Goal: Task Accomplishment & Management: Manage account settings

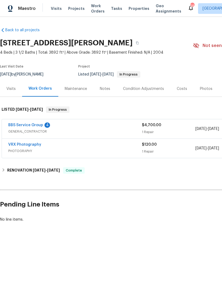
click at [83, 127] on div "BBS Service Group 4" at bounding box center [75, 125] width 134 height 6
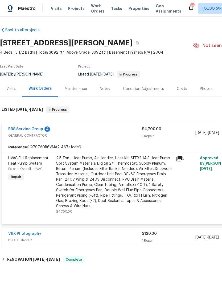
click at [118, 185] on div "2.5 Ton - Heat Pump, Air Handler, Heat Kit. SEER2 14.3 Heat Pump Split System M…" at bounding box center [114, 181] width 117 height 53
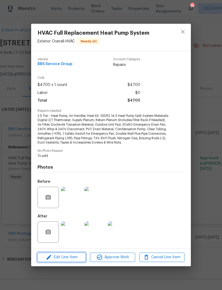
click at [70, 256] on span "Edit Line Item" at bounding box center [61, 257] width 45 height 7
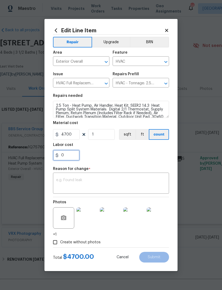
click at [70, 154] on input "0" at bounding box center [66, 155] width 27 height 11
type input "750"
click at [81, 179] on textarea at bounding box center [111, 183] width 110 height 11
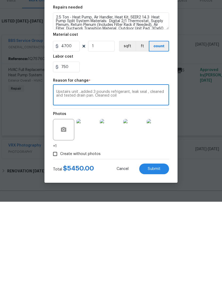
type textarea "Upstairs unit ..added 3 pounds refrigerant, leak seal , cleaned and tested drai…"
click at [157, 255] on span "Submit" at bounding box center [154, 257] width 13 height 4
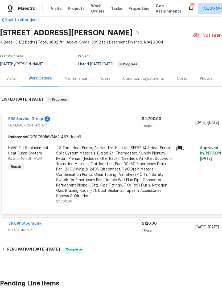
scroll to position [10, 0]
click at [140, 158] on div "2.5 Ton - Heat Pump, Air Handler, Heat Kit. SEER2 14.3 Heat Pump Split System M…" at bounding box center [114, 171] width 117 height 53
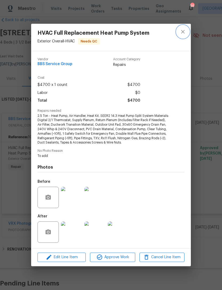
click at [183, 32] on icon "close" at bounding box center [182, 31] width 3 height 3
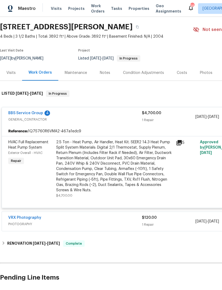
scroll to position [16, 0]
click at [31, 111] on link "BBS Service Group" at bounding box center [25, 113] width 35 height 4
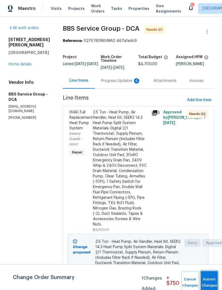
click at [210, 283] on span "Submit Changes" at bounding box center [209, 282] width 12 height 12
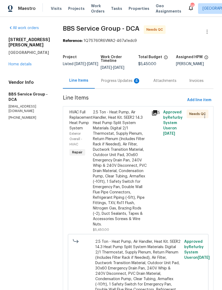
click at [115, 79] on div "Progress Updates 4" at bounding box center [120, 80] width 39 height 5
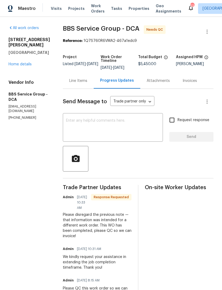
click at [89, 124] on textarea at bounding box center [113, 128] width 94 height 19
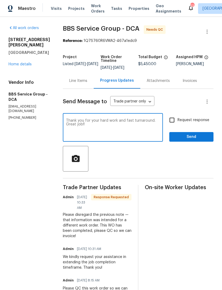
type textarea "Thank you for your hard work and fast turnaround. Great job!!"
click at [197, 139] on span "Send" at bounding box center [192, 136] width 36 height 7
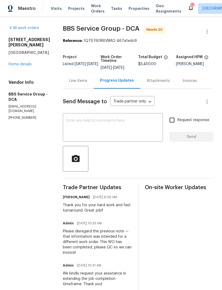
click at [155, 29] on span "Needs QC" at bounding box center [155, 29] width 19 height 5
click at [153, 29] on span "Needs QC" at bounding box center [155, 29] width 19 height 5
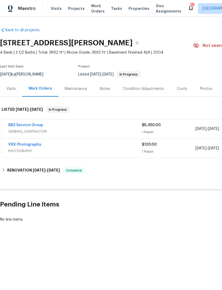
click at [103, 128] on div "BBS Service Group" at bounding box center [75, 125] width 134 height 6
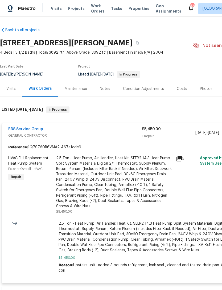
click at [160, 190] on div "2.5 Ton - Heat Pump, Air Handler, Heat Kit. SEER2 14.3 Heat Pump Split System M…" at bounding box center [114, 181] width 117 height 53
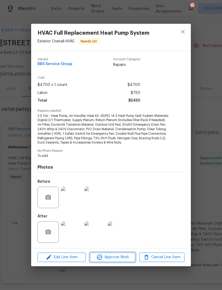
click at [114, 259] on span "Approve Work" at bounding box center [113, 257] width 42 height 7
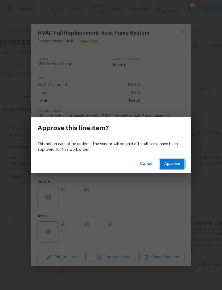
click at [175, 165] on span "Approve" at bounding box center [172, 163] width 16 height 7
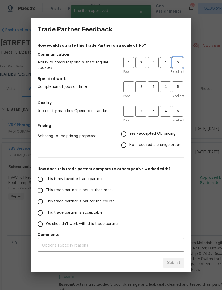
click at [180, 61] on span "5" at bounding box center [178, 62] width 10 height 6
click at [182, 83] on button "5" at bounding box center [177, 86] width 11 height 11
click at [178, 110] on span "5" at bounding box center [178, 111] width 10 height 6
click at [126, 134] on input "Yes - accepted OD pricing" at bounding box center [123, 133] width 11 height 11
radio input "true"
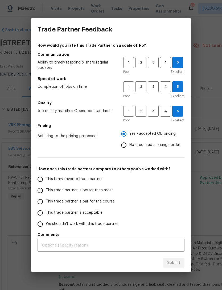
click at [42, 199] on input "This trade partner is par for the course" at bounding box center [40, 201] width 11 height 11
click at [174, 261] on span "Submit" at bounding box center [173, 262] width 13 height 7
radio input "true"
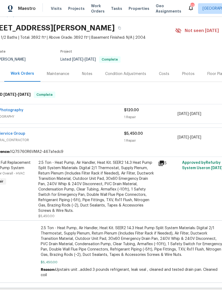
scroll to position [14, 13]
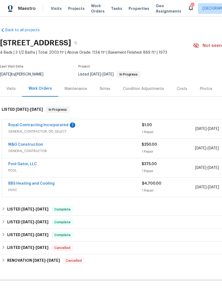
click at [38, 124] on link "Royal Contracting Incorporated" at bounding box center [38, 125] width 60 height 4
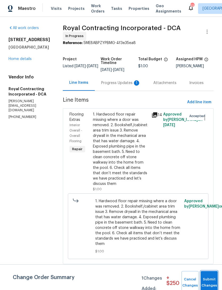
click at [207, 279] on button "Submit Changes" at bounding box center [209, 282] width 17 height 23
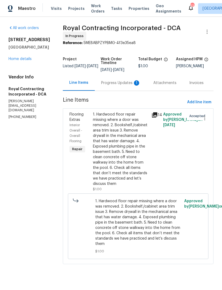
click at [121, 86] on div "Progress Updates 1" at bounding box center [120, 82] width 39 height 5
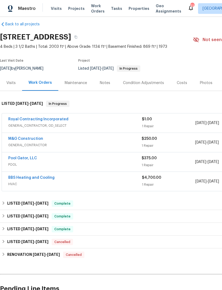
scroll to position [6, 0]
click at [50, 117] on link "Royal Contracting Incorporated" at bounding box center [38, 119] width 60 height 4
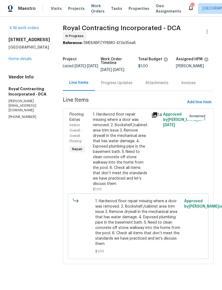
click at [128, 86] on div "Progress Updates" at bounding box center [116, 82] width 31 height 5
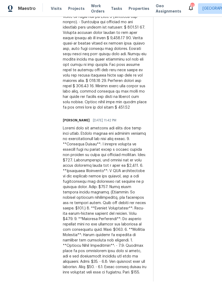
scroll to position [17, 0]
click at [124, 125] on div at bounding box center [105, 199] width 84 height 149
click at [126, 133] on div at bounding box center [105, 199] width 84 height 149
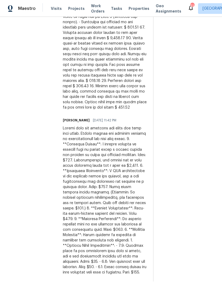
click at [120, 148] on div at bounding box center [105, 199] width 84 height 149
click at [120, 125] on div at bounding box center [105, 199] width 84 height 149
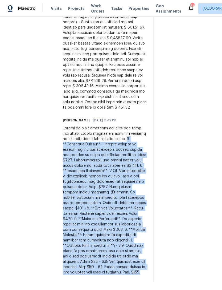
copy div "1. **Hardwood Repair**: A missing section of hardwood will be filled using a wo…"
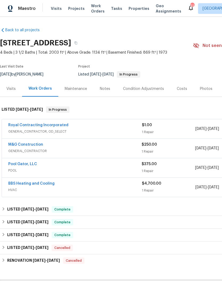
click at [64, 124] on link "Royal Contracting Incorporated" at bounding box center [38, 125] width 60 height 4
click at [88, 126] on div "Royal Contracting Incorporated" at bounding box center [75, 125] width 134 height 6
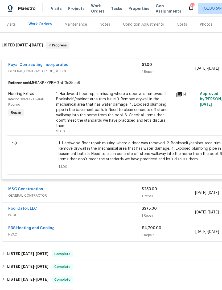
scroll to position [64, 0]
click at [136, 113] on div "1. Hardwood floor repair missing where a door was removed. 2. Bookshelf./cabine…" at bounding box center [114, 109] width 117 height 37
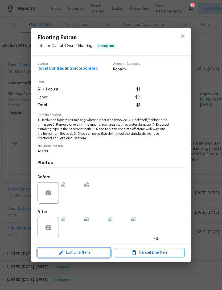
click at [85, 250] on span "Edit Line Item" at bounding box center [74, 252] width 70 height 7
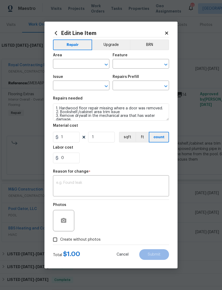
type input "Interior Overall"
type input "Overall Flooring"
type input "Flooring Extras"
type input "Flooring Repair $1.00"
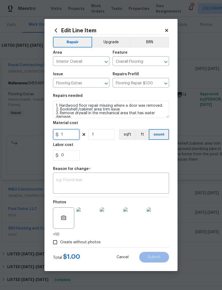
click at [77, 132] on input "1" at bounding box center [66, 134] width 27 height 11
click at [73, 132] on input "1" at bounding box center [66, 134] width 27 height 11
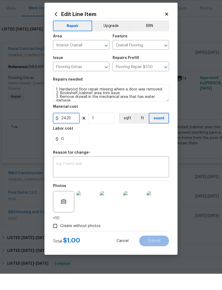
type input "2425"
click at [79, 178] on textarea at bounding box center [111, 183] width 110 height 11
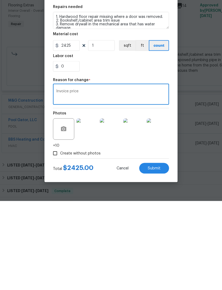
scroll to position [2, 0]
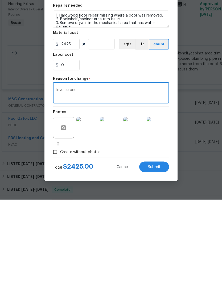
type textarea "Invoice price"
click at [156, 255] on span "Submit" at bounding box center [154, 257] width 13 height 4
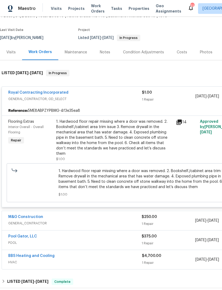
scroll to position [36, 0]
click at [50, 91] on link "Royal Contracting Incorporated" at bounding box center [38, 93] width 60 height 4
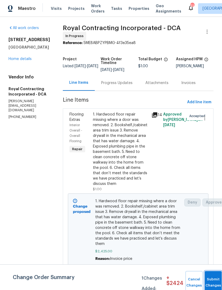
click at [210, 281] on span "Submit Changes" at bounding box center [213, 282] width 12 height 12
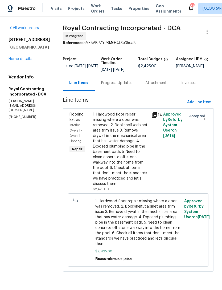
click at [140, 160] on div "1. Hardwood floor repair missing where a door was removed. 2. Bookshelf./cabine…" at bounding box center [120, 149] width 55 height 75
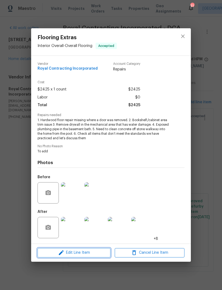
click at [84, 251] on span "Edit Line Item" at bounding box center [74, 252] width 70 height 7
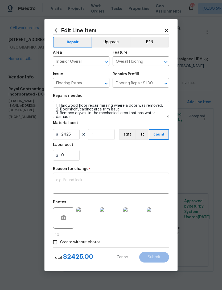
click at [194, 158] on body "Maestro Visits Projects Work Orders Tasks Properties Geo Assignments 51 Richmon…" at bounding box center [111, 143] width 222 height 286
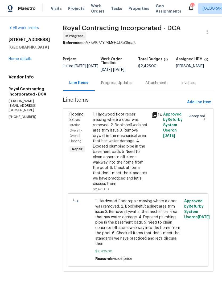
click at [190, 156] on div "Accepted" at bounding box center [191, 151] width 12 height 83
click at [145, 169] on div "1. Hardwood floor repair missing where a door was removed. 2. Bookshelf./cabine…" at bounding box center [120, 149] width 55 height 75
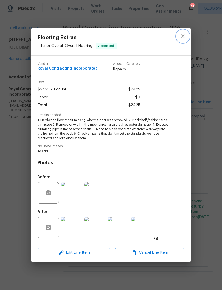
click at [187, 38] on button "close" at bounding box center [183, 36] width 13 height 13
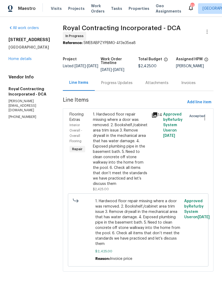
click at [131, 224] on span "1. Hardwood floor repair missing where a door was removed. 2. Bookshelf./cabine…" at bounding box center [138, 222] width 86 height 48
click at [153, 173] on div "14" at bounding box center [156, 151] width 12 height 83
click at [137, 229] on span "1. Hardwood floor repair missing where a door was removed. 2. Bookshelf./cabine…" at bounding box center [138, 222] width 86 height 48
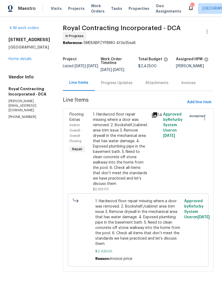
click at [136, 243] on span "1. Hardwood floor repair missing where a door was removed. 2. Bookshelf./cabine…" at bounding box center [138, 222] width 86 height 48
click at [135, 160] on div "1. Hardwood floor repair missing where a door was removed. 2. Bookshelf./cabine…" at bounding box center [120, 149] width 55 height 75
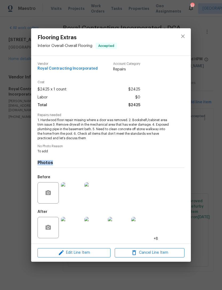
click at [171, 85] on div "Cost $2425 x 1 count $2425 Labor $0 Total $2425" at bounding box center [111, 96] width 147 height 33
click at [185, 34] on icon "close" at bounding box center [183, 36] width 6 height 6
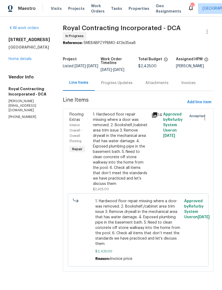
click at [155, 139] on div "14" at bounding box center [156, 151] width 12 height 83
click at [180, 175] on div "Approved by Refurby System User on 8/15/2025" at bounding box center [173, 151] width 23 height 83
click at [185, 178] on div "Approved by Refurby System User on 8/15/2025" at bounding box center [173, 151] width 23 height 83
click at [91, 176] on div "Flooring Extras Interior Overall - Overall Flooring Repair" at bounding box center [79, 151] width 23 height 83
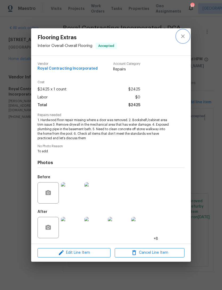
click at [185, 33] on icon "close" at bounding box center [183, 36] width 6 height 6
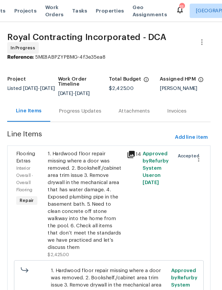
scroll to position [0, 0]
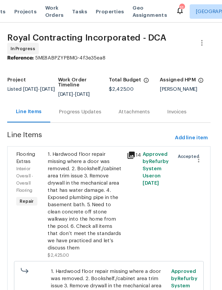
click at [163, 130] on span "Approved by Refurby System User on 8/15/2025" at bounding box center [172, 124] width 19 height 25
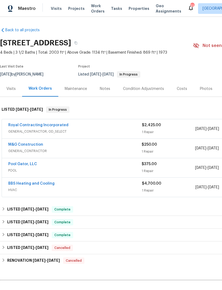
click at [24, 165] on link "Pool Gator, LLC" at bounding box center [22, 164] width 29 height 4
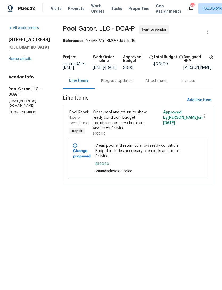
click at [7, 186] on div "All work orders [STREET_ADDRESS] Home details Vendor Info Pool Gator, LLC - DCA…" at bounding box center [111, 108] width 222 height 182
click at [117, 199] on html "Maestro Visits Projects Work Orders Tasks Properties Geo Assignments [STREET_AD…" at bounding box center [111, 99] width 222 height 199
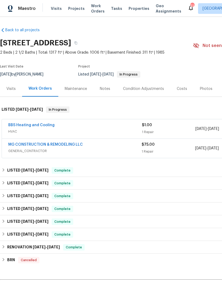
click at [81, 146] on link "MG CONSTRUCTION & REMODELING LLC" at bounding box center [45, 145] width 75 height 4
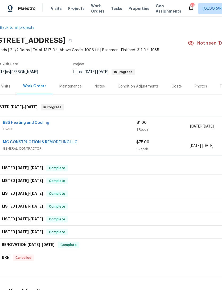
scroll to position [2, 6]
click at [86, 144] on div "MG CONSTRUCTION & REMODELING LLC" at bounding box center [69, 143] width 133 height 6
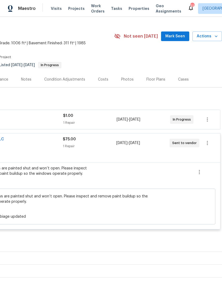
scroll to position [9, 79]
click at [208, 142] on icon "button" at bounding box center [207, 143] width 6 height 6
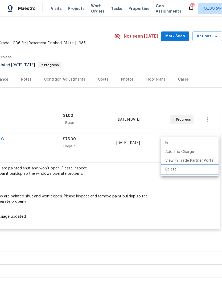
click at [175, 171] on li "Delete" at bounding box center [190, 169] width 58 height 9
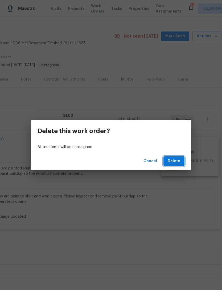
click at [177, 158] on span "Delete" at bounding box center [174, 161] width 13 height 7
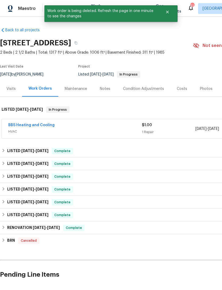
scroll to position [0, 0]
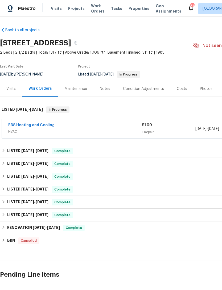
click at [92, 128] on div "BBS Heating and Cooling" at bounding box center [75, 125] width 134 height 6
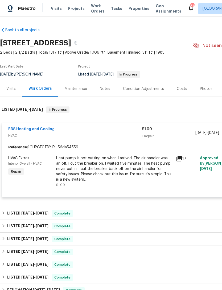
click at [120, 170] on div "Heat pump is not cutting on when I arrived. The air handler was an off. I cut t…" at bounding box center [114, 168] width 117 height 27
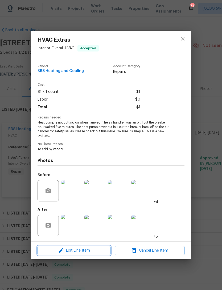
click at [81, 250] on span "Edit Line Item" at bounding box center [74, 250] width 70 height 7
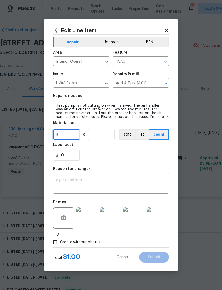
click at [68, 135] on input "1" at bounding box center [66, 134] width 27 height 11
type input "775"
click at [80, 184] on textarea at bounding box center [111, 183] width 110 height 11
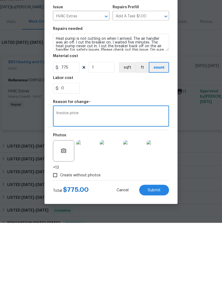
type textarea "Invoice price"
click at [157, 255] on span "Submit" at bounding box center [154, 257] width 13 height 4
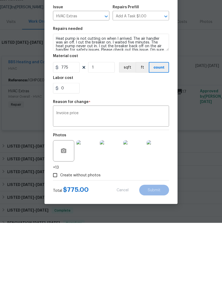
scroll to position [17, 0]
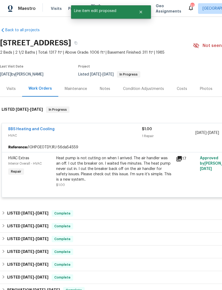
click at [43, 127] on link "BBS Heating and Cooling" at bounding box center [31, 129] width 46 height 4
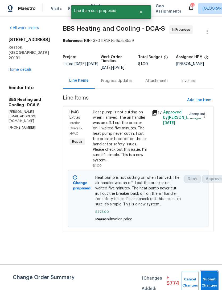
click at [211, 281] on button "Submit Changes" at bounding box center [209, 282] width 17 height 23
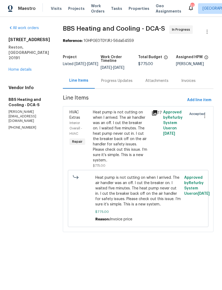
click at [131, 82] on div "Progress Updates" at bounding box center [117, 81] width 44 height 16
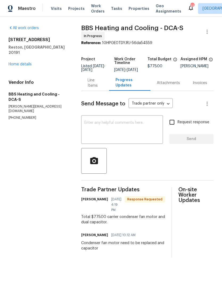
click at [108, 131] on textarea at bounding box center [121, 130] width 75 height 19
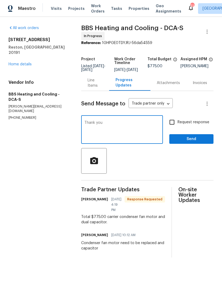
type textarea "Thank you"
click at [192, 142] on span "Send" at bounding box center [192, 139] width 36 height 7
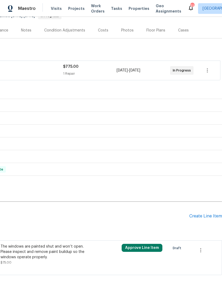
scroll to position [58, 79]
click at [203, 249] on icon "button" at bounding box center [201, 250] width 6 height 6
click at [209, 247] on li "Cancel" at bounding box center [204, 250] width 21 height 9
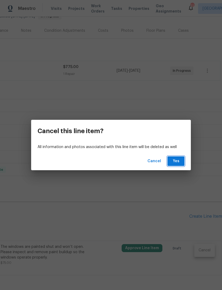
click at [178, 160] on span "Yes" at bounding box center [176, 161] width 9 height 7
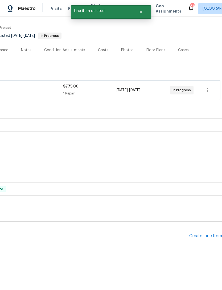
scroll to position [21, 79]
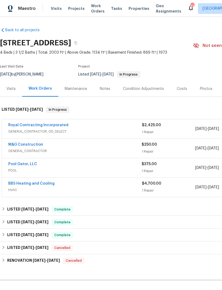
click at [26, 164] on link "Pool Gator, LLC" at bounding box center [22, 164] width 29 height 4
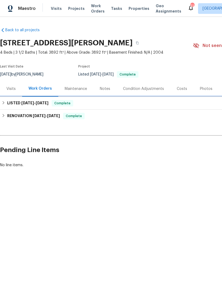
click at [29, 99] on div "LISTED [DATE] - [DATE] Complete" at bounding box center [150, 103] width 301 height 13
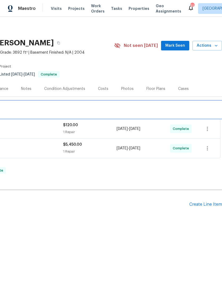
scroll to position [0, 79]
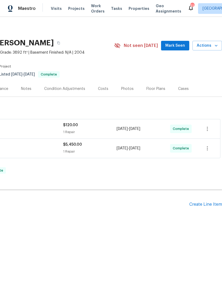
click at [202, 204] on div "Create Line Item" at bounding box center [205, 204] width 33 height 5
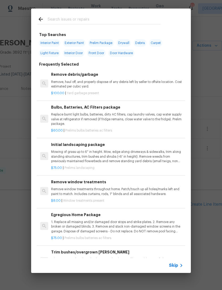
click at [63, 20] on input "text" at bounding box center [104, 20] width 113 height 8
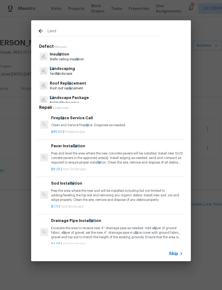
type input "Lands"
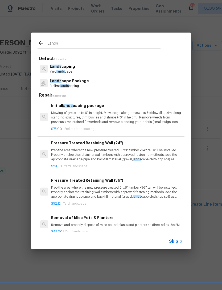
click at [66, 66] on p "Lands caping" at bounding box center [62, 67] width 25 height 6
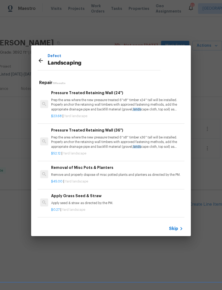
click at [40, 60] on icon at bounding box center [41, 60] width 4 height 4
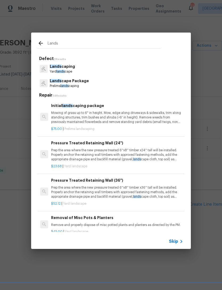
click at [75, 83] on p "Lands cape Package" at bounding box center [69, 81] width 39 height 6
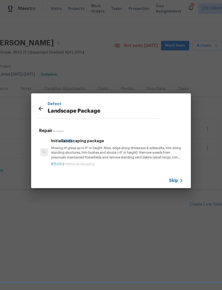
click at [87, 153] on p "Mowing of grass up to 6" in height. Mow, edge along driveways & sidewalks, trim…" at bounding box center [117, 153] width 132 height 14
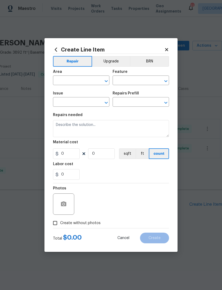
type input "Home Readiness Packages"
type input "Landscape Package"
type input "Initial landscaping package $75.00"
type textarea "Mowing of grass up to 6" in height. Mow, edge along driveways & sidewalks, trim…"
type input "75"
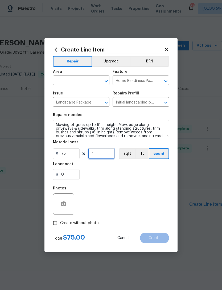
click at [102, 154] on input "1" at bounding box center [101, 153] width 27 height 11
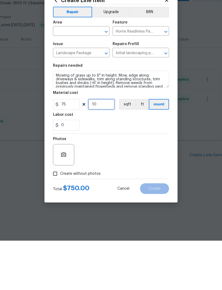
type input "10"
click at [58, 218] on input "Create without photos" at bounding box center [55, 223] width 10 height 10
checkbox input "true"
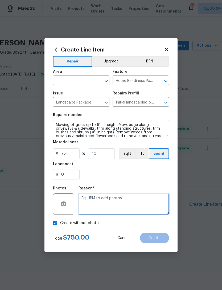
click at [104, 199] on textarea at bounding box center [124, 203] width 91 height 21
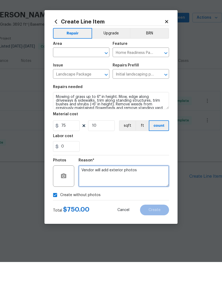
click at [104, 78] on icon "Open" at bounding box center [106, 81] width 6 height 6
type textarea "Vendor will add exterior photos"
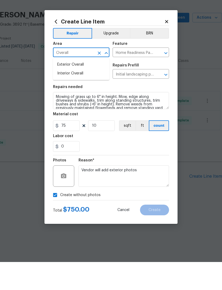
click at [78, 88] on li "Exterior Overall" at bounding box center [81, 92] width 56 height 9
type input "Exterior Overall"
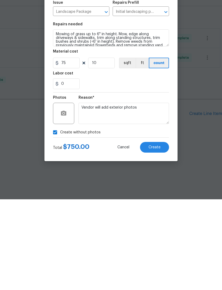
click at [159, 236] on span "Create" at bounding box center [155, 238] width 12 height 4
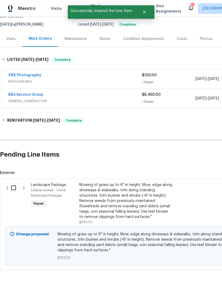
scroll to position [50, 0]
click at [16, 186] on input "checkbox" at bounding box center [15, 187] width 15 height 11
checkbox input "true"
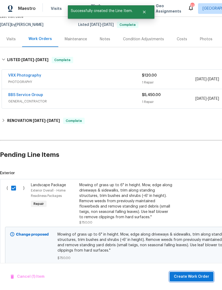
click at [190, 276] on span "Create Work Order" at bounding box center [191, 276] width 35 height 7
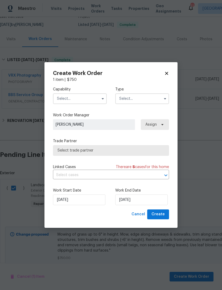
click at [148, 94] on input "text" at bounding box center [142, 98] width 54 height 11
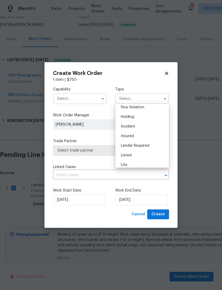
scroll to position [30, 0]
click at [130, 136] on span "Listed" at bounding box center [126, 137] width 11 height 4
type input "Listed"
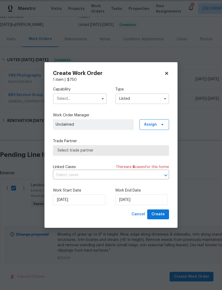
scroll to position [0, 0]
click at [100, 97] on button "button" at bounding box center [103, 98] width 6 height 6
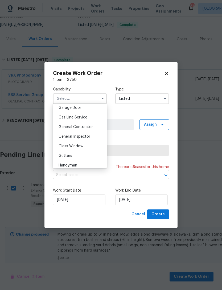
scroll to position [250, 0]
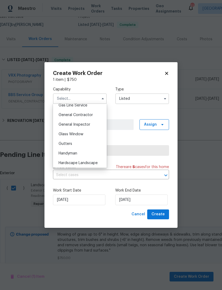
click at [79, 113] on span "General Contractor" at bounding box center [76, 115] width 34 height 4
type input "General Contractor"
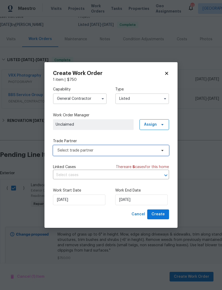
click at [96, 148] on span "Select trade partner" at bounding box center [107, 150] width 99 height 5
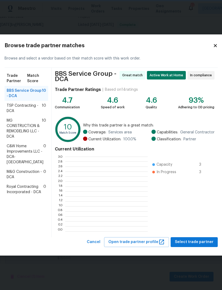
scroll to position [1, 1]
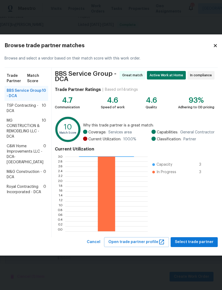
click at [22, 194] on span "Royal Contracting Incorporated - DCA" at bounding box center [25, 189] width 37 height 11
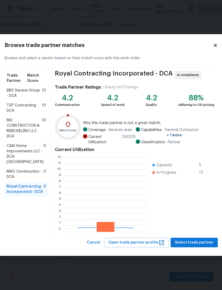
scroll to position [75, 84]
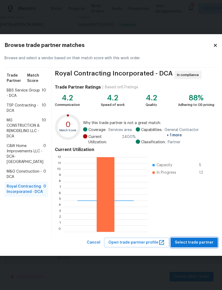
click at [190, 243] on span "Select trade partner" at bounding box center [194, 242] width 39 height 7
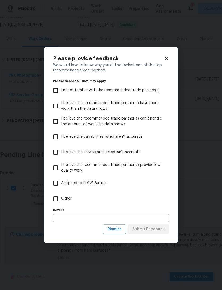
click at [55, 198] on input "Other" at bounding box center [55, 198] width 11 height 11
checkbox input "true"
click at [75, 217] on input "text" at bounding box center [111, 218] width 116 height 8
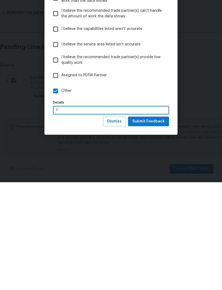
scroll to position [17, 0]
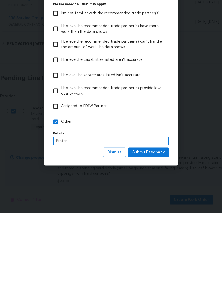
type input "Prefer"
click at [149, 226] on span "Submit Feedback" at bounding box center [148, 229] width 32 height 7
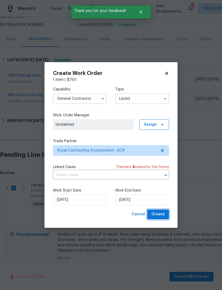
click at [161, 217] on span "Create" at bounding box center [158, 214] width 13 height 7
checkbox input "false"
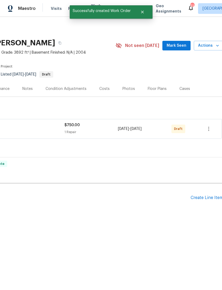
scroll to position [0, 77]
click at [211, 128] on icon "button" at bounding box center [209, 128] width 6 height 6
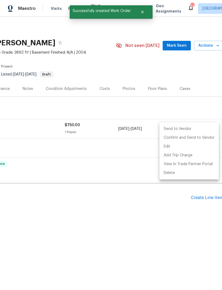
click at [177, 127] on li "Send to Vendor" at bounding box center [189, 128] width 59 height 9
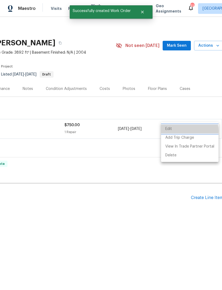
click at [183, 131] on li "Edit" at bounding box center [190, 128] width 58 height 9
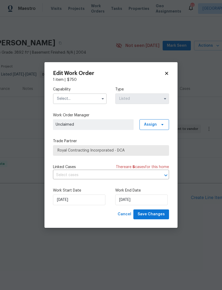
click at [150, 244] on body "Maestro Visits Projects Work Orders Tasks Properties Geo Assignments 51 Richmon…" at bounding box center [111, 125] width 222 height 251
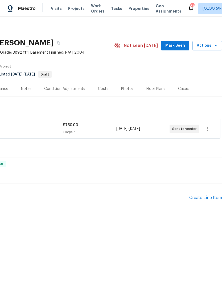
scroll to position [0, 79]
click at [177, 46] on span "Mark Seen" at bounding box center [175, 45] width 20 height 7
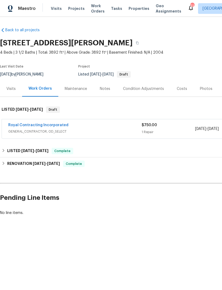
scroll to position [0, 0]
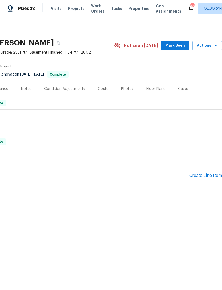
click at [207, 173] on div "Create Line Item" at bounding box center [205, 175] width 33 height 5
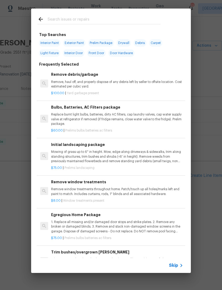
scroll to position [0, 79]
click at [67, 16] on input "text" at bounding box center [104, 20] width 113 height 8
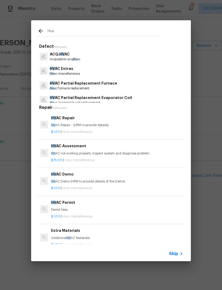
type input "Hvac"
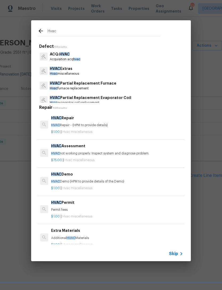
click at [82, 127] on p "HVAC Repair - (HPM to provide details)" at bounding box center [117, 125] width 132 height 5
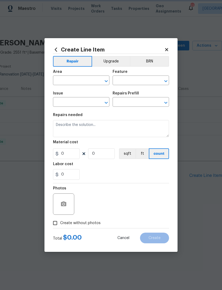
type input "HVAC"
type input "HVAC Extras"
type textarea "HVAC Repair - (HPM to provide details)"
type input "1"
type input "HVAC Repair $1.00"
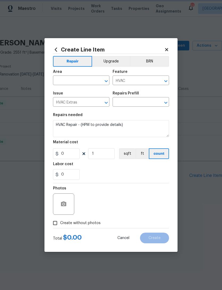
type input "1"
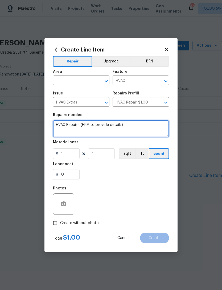
click at [137, 126] on textarea "HVAC Repair - (HPM to provide details)" at bounding box center [111, 128] width 116 height 17
type textarea "HVAC"
type textarea "Diagnosis and install 45/five dual capacitor"
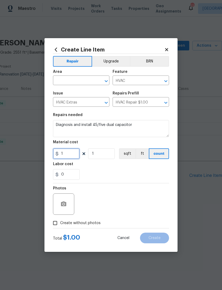
click at [70, 152] on input "1" at bounding box center [66, 153] width 27 height 11
click at [103, 82] on button "Open" at bounding box center [106, 80] width 7 height 7
type input "275"
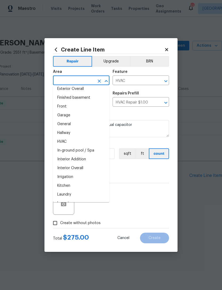
scroll to position [145, 0]
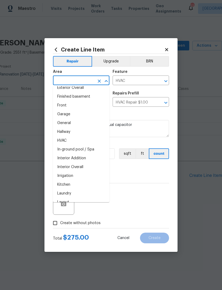
click at [78, 166] on li "Interior Overall" at bounding box center [81, 166] width 56 height 9
type input "Interior Overall"
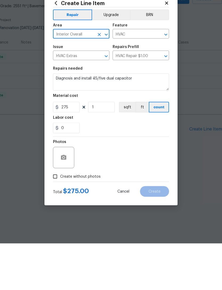
click at [59, 218] on input "Create without photos" at bounding box center [55, 223] width 10 height 10
checkbox input "true"
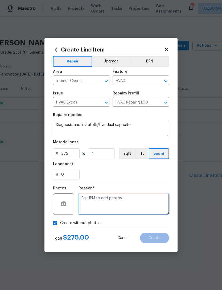
click at [114, 201] on textarea at bounding box center [124, 203] width 91 height 21
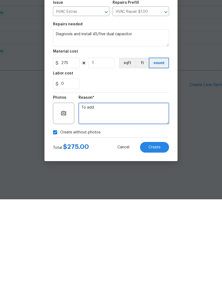
type textarea "To add"
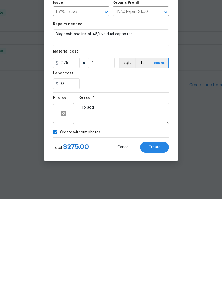
click at [156, 232] on button "Create" at bounding box center [154, 237] width 29 height 11
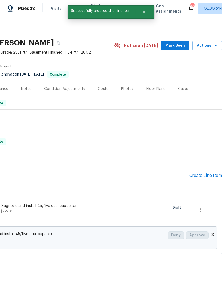
scroll to position [0, 79]
click at [203, 208] on icon "button" at bounding box center [201, 209] width 6 height 6
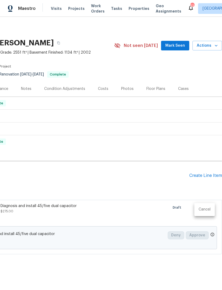
click at [163, 217] on div at bounding box center [111, 145] width 222 height 290
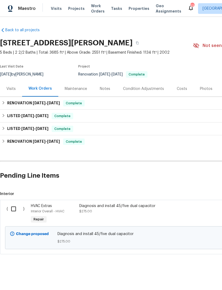
scroll to position [0, 0]
click at [14, 211] on input "checkbox" at bounding box center [15, 208] width 15 height 11
checkbox input "true"
click at [201, 272] on button "Create Work Order" at bounding box center [192, 276] width 44 height 10
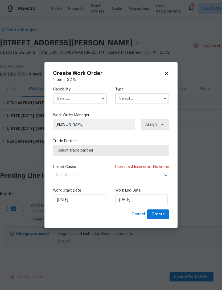
click at [160, 93] on input "text" at bounding box center [142, 98] width 54 height 11
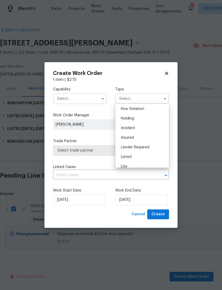
scroll to position [27, 0]
click at [128, 140] on span "Listed" at bounding box center [126, 140] width 11 height 4
type input "Listed"
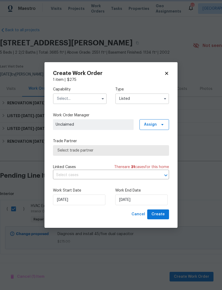
scroll to position [0, 0]
click at [87, 97] on input "text" at bounding box center [80, 98] width 54 height 11
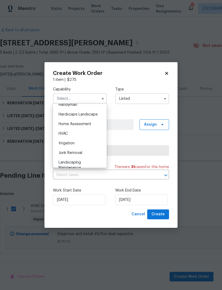
scroll to position [300, 0]
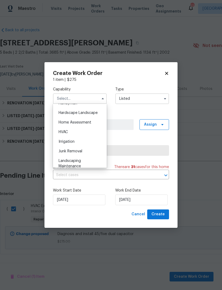
click at [66, 131] on span "HVAC" at bounding box center [63, 132] width 9 height 4
type input "HVAC"
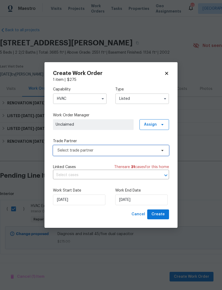
click at [111, 150] on span "Select trade partner" at bounding box center [107, 150] width 99 height 5
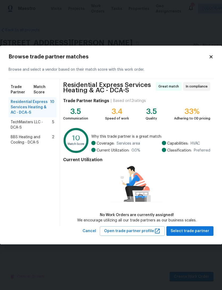
click at [28, 138] on span "BBS Heating and Cooling - DCA-S" at bounding box center [31, 139] width 41 height 11
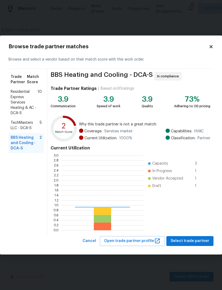
scroll to position [75, 83]
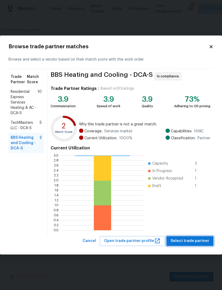
click at [188, 240] on span "Select trade partner" at bounding box center [190, 240] width 39 height 7
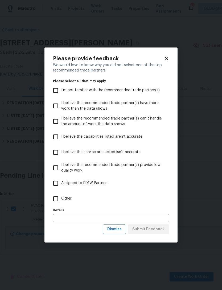
click at [90, 217] on input "text" at bounding box center [111, 218] width 116 height 8
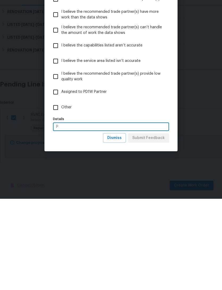
scroll to position [1, 0]
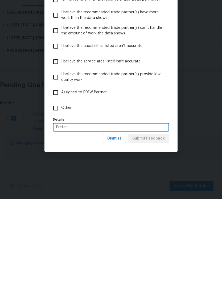
type input "Prefer"
click at [56, 193] on input "Other" at bounding box center [55, 198] width 11 height 11
checkbox input "true"
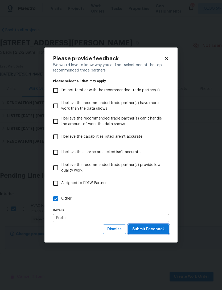
click at [152, 229] on span "Submit Feedback" at bounding box center [148, 229] width 32 height 7
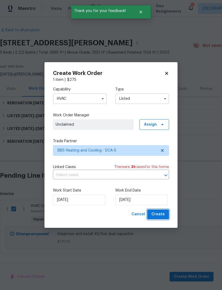
click at [160, 213] on span "Create" at bounding box center [158, 214] width 13 height 7
checkbox input "false"
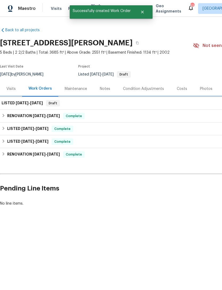
click at [78, 102] on div "LISTED 8/15/25 - 8/15/25 Draft" at bounding box center [151, 103] width 298 height 6
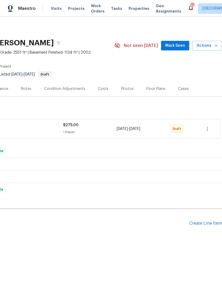
scroll to position [0, 79]
click at [207, 128] on icon "button" at bounding box center [207, 128] width 6 height 6
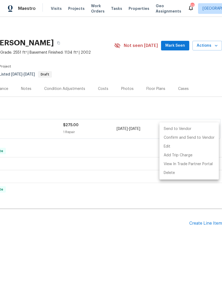
click at [178, 129] on li "Send to Vendor" at bounding box center [189, 128] width 59 height 9
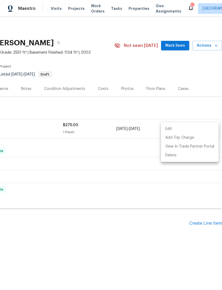
click at [179, 47] on div at bounding box center [111, 145] width 222 height 290
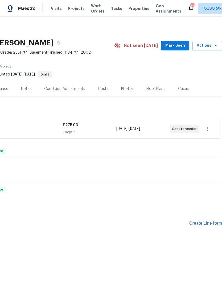
click at [184, 41] on button "Mark Seen" at bounding box center [175, 46] width 28 height 10
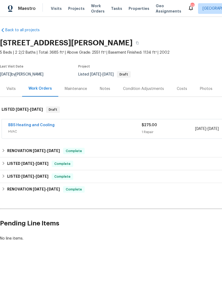
scroll to position [0, 0]
click at [28, 123] on link "BBS Heating and Cooling" at bounding box center [31, 125] width 46 height 4
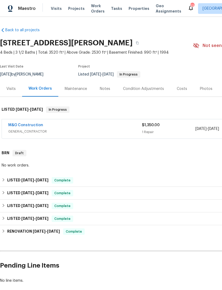
click at [96, 7] on span "Work Orders" at bounding box center [98, 8] width 14 height 11
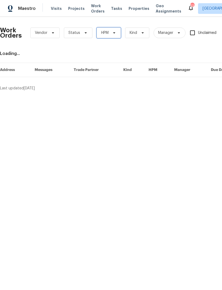
click at [113, 31] on icon at bounding box center [114, 33] width 4 height 4
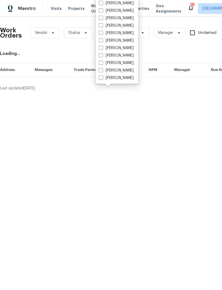
click at [132, 17] on label "[PERSON_NAME]" at bounding box center [116, 17] width 35 height 5
click at [102, 17] on input "[PERSON_NAME]" at bounding box center [100, 16] width 3 height 3
checkbox input "true"
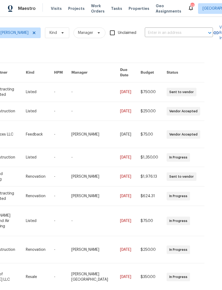
scroll to position [0, 101]
click at [161, 30] on input "text" at bounding box center [170, 33] width 53 height 8
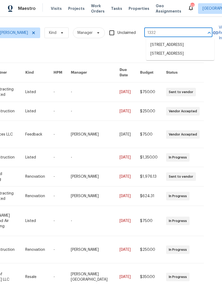
type input "13324"
click at [179, 44] on li "[STREET_ADDRESS]" at bounding box center [180, 44] width 68 height 9
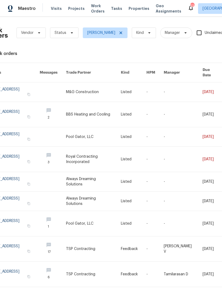
scroll to position [0, 14]
click at [113, 129] on link at bounding box center [93, 136] width 55 height 19
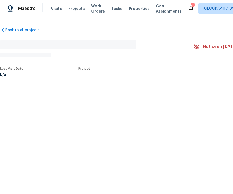
click at [96, 11] on span "Work Orders" at bounding box center [98, 8] width 14 height 11
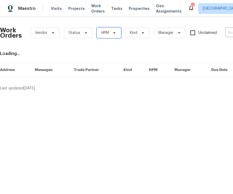
click at [111, 35] on span "HPM" at bounding box center [109, 32] width 24 height 11
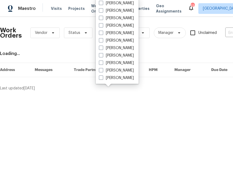
click at [123, 20] on label "[PERSON_NAME]" at bounding box center [116, 17] width 35 height 5
click at [102, 19] on input "[PERSON_NAME]" at bounding box center [100, 16] width 3 height 3
checkbox input "true"
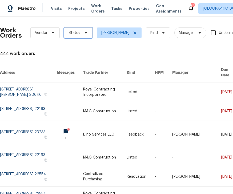
click at [85, 36] on span "Status" at bounding box center [78, 32] width 29 height 11
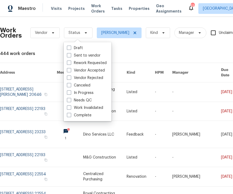
click at [76, 102] on label "Needs QC" at bounding box center [79, 99] width 25 height 5
click at [70, 101] on input "Needs QC" at bounding box center [68, 98] width 3 height 3
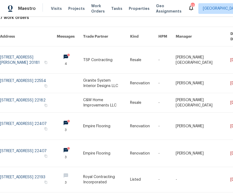
scroll to position [36, 0]
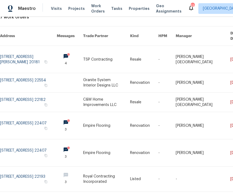
click at [130, 57] on link at bounding box center [106, 59] width 47 height 27
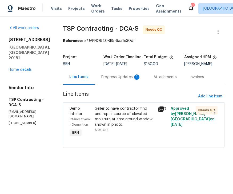
click at [120, 77] on div "Progress Updates 1" at bounding box center [120, 76] width 39 height 5
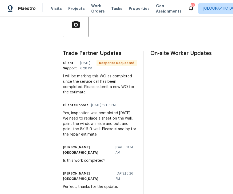
scroll to position [131, 0]
